Goal: Task Accomplishment & Management: Complete application form

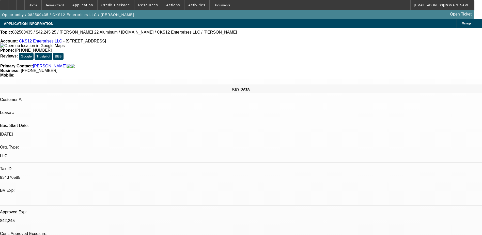
select select "0"
select select "2"
select select "0.1"
select select "0"
select select "2"
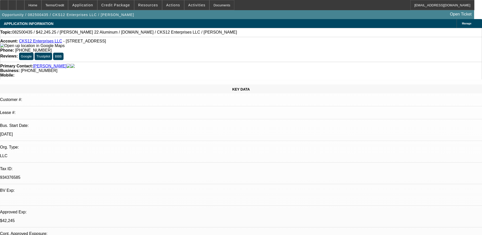
select select "0.1"
select select "0"
select select "2"
select select "0.1"
select select "0"
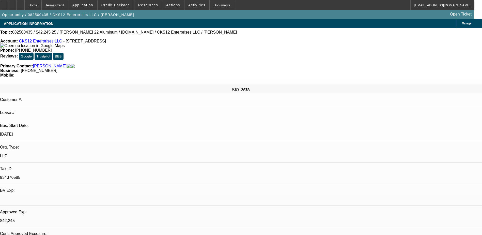
select select "0"
select select "0.1"
select select "1"
select select "2"
select select "4"
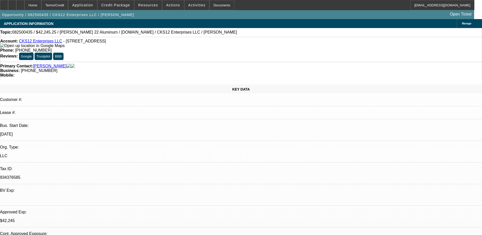
select select "1"
select select "2"
select select "4"
select select "1"
select select "2"
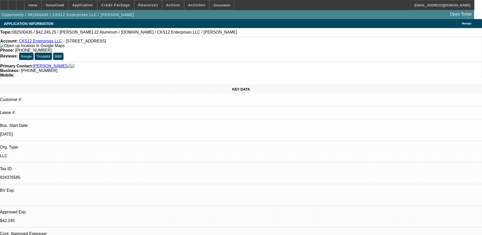
select select "4"
select select "1"
select select "3"
select select "4"
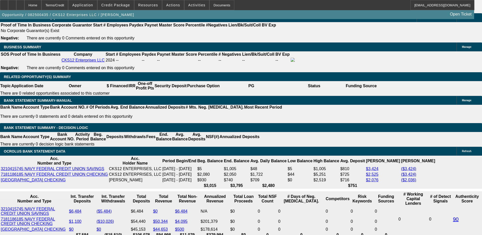
scroll to position [788, 0]
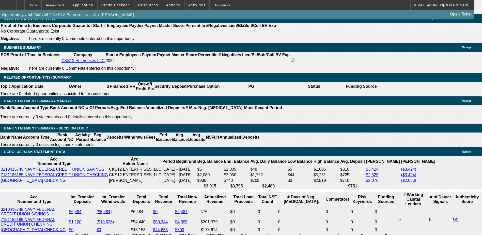
select select "0.1"
select select "2"
select select "0.1"
select select "4"
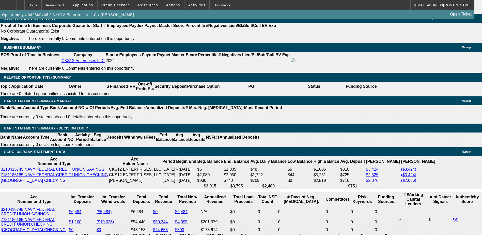
select select "0"
select select "2"
select select "0.1"
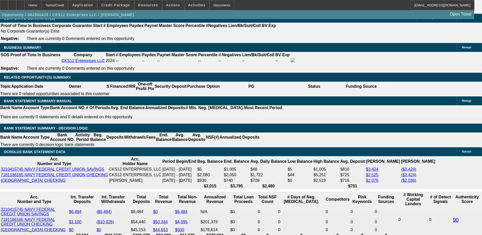
select select "4"
select select "0"
select select "2"
select select "0.1"
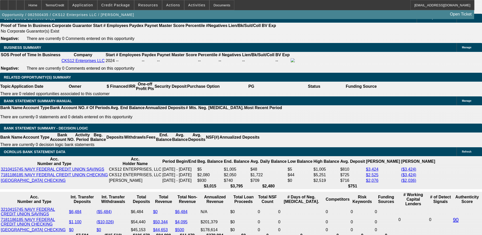
select select "4"
select select "0"
select select "2"
select select "0.1"
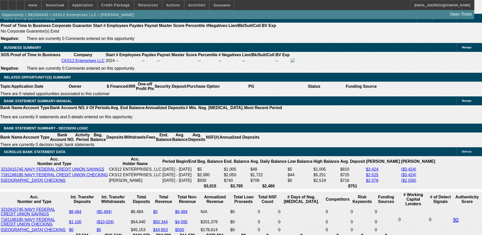
select select "4"
select select "0"
select select "3"
select select "0.1"
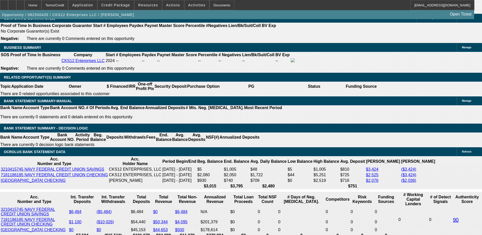
select select "4"
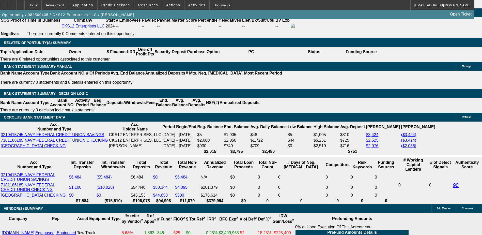
scroll to position [813, 0]
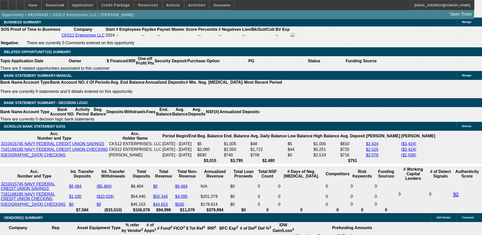
select select "0"
select select "2"
select select "0.1"
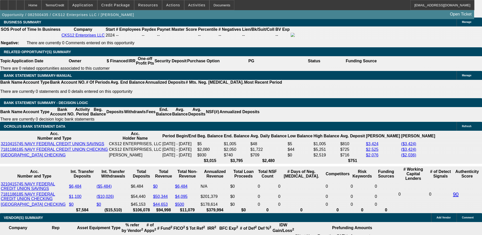
select select "4"
select select "0.1"
select select "0"
select select "3"
select select "0.1"
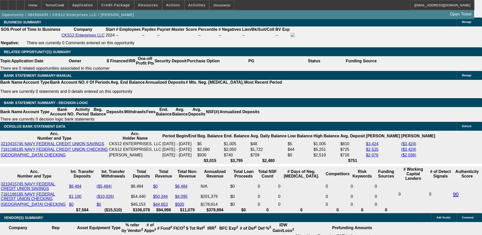
select select "4"
select select "0"
select select "2"
select select "0.1"
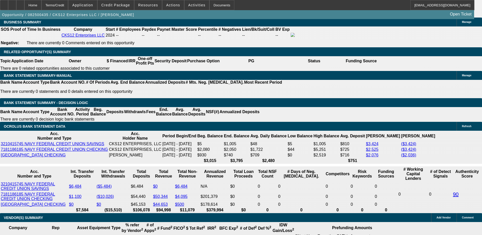
select select "4"
select select "0"
select select "2"
select select "0.1"
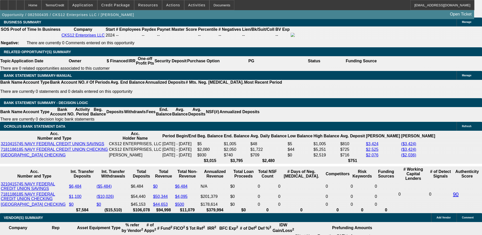
select select "4"
select select "0"
select select "2"
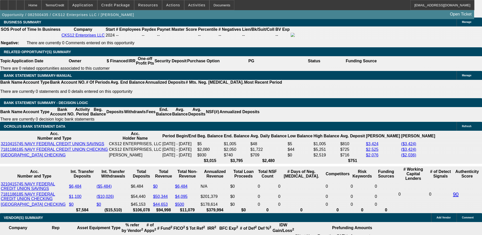
select select "0.1"
select select "4"
select select "0"
select select "2"
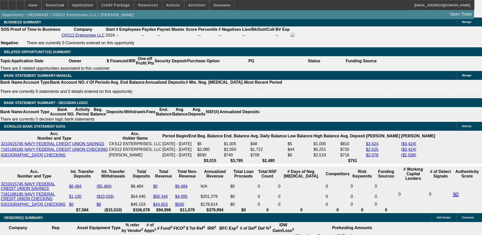
select select "0.1"
select select "4"
select select "0"
select select "2"
select select "3"
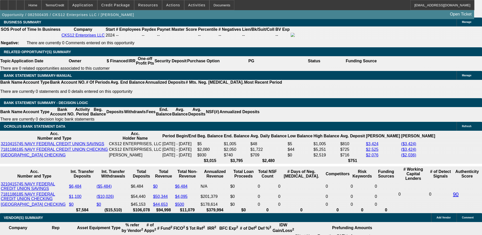
select select "0.1"
select select "4"
select select "0"
select select "2"
select select "3"
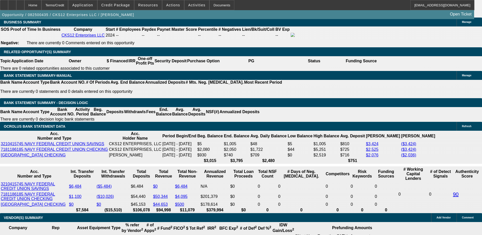
select select "0.1"
select select "4"
select select "0"
select select "2"
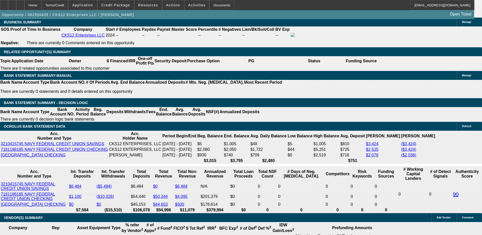
select select "2"
select select "0.1"
select select "4"
select select "0"
select select "2"
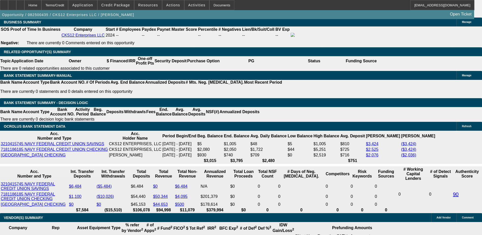
select select "2"
select select "0.1"
select select "4"
select select "0"
select select "2"
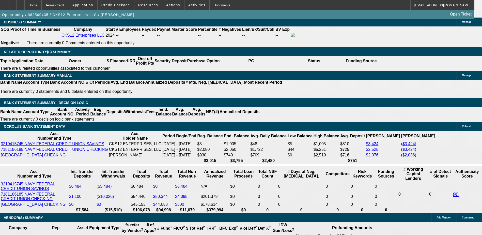
select select "2"
select select "0.1"
select select "4"
select select "0"
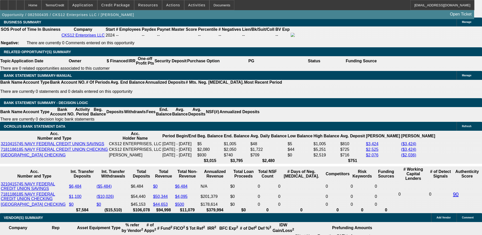
select select "3"
select select "0.1"
select select "4"
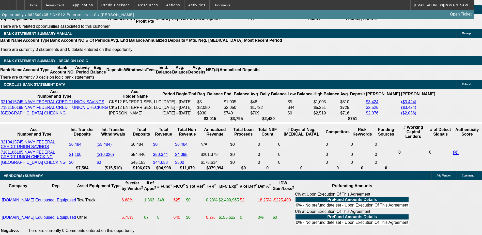
scroll to position [864, 0]
